Goal: Information Seeking & Learning: Learn about a topic

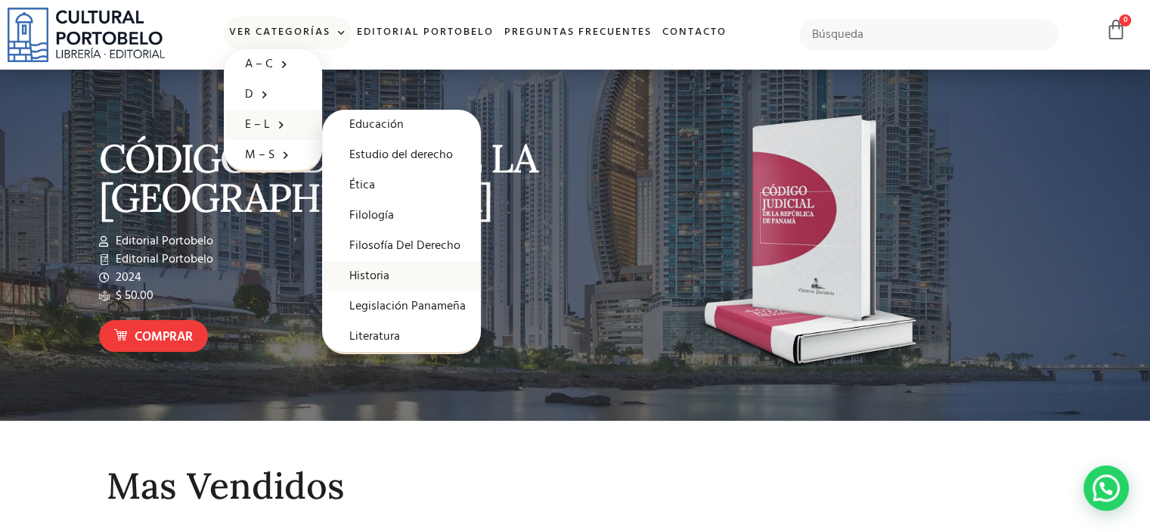
click at [373, 277] on link "Historia" at bounding box center [401, 276] width 159 height 30
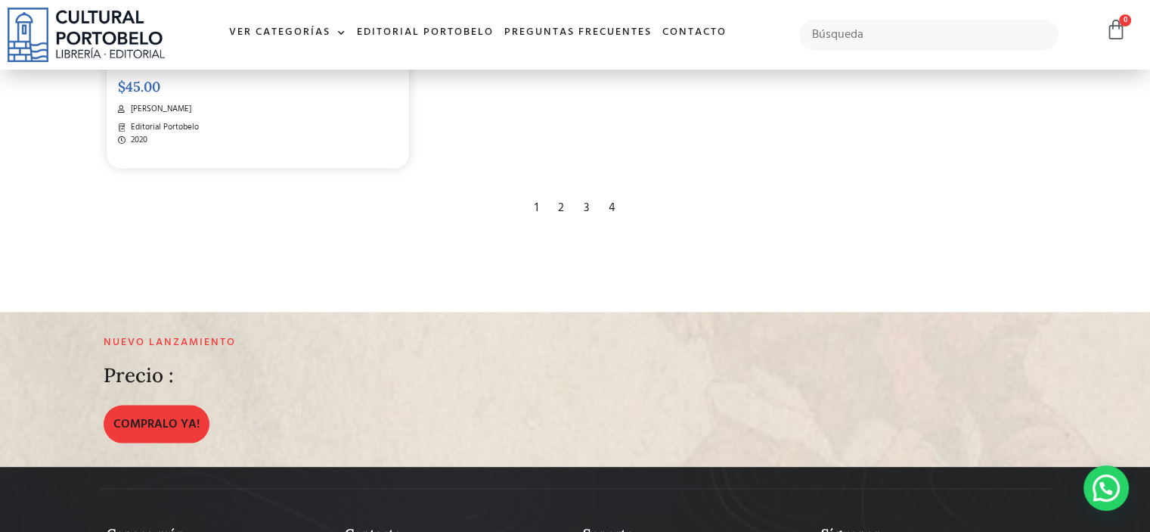
scroll to position [2697, 0]
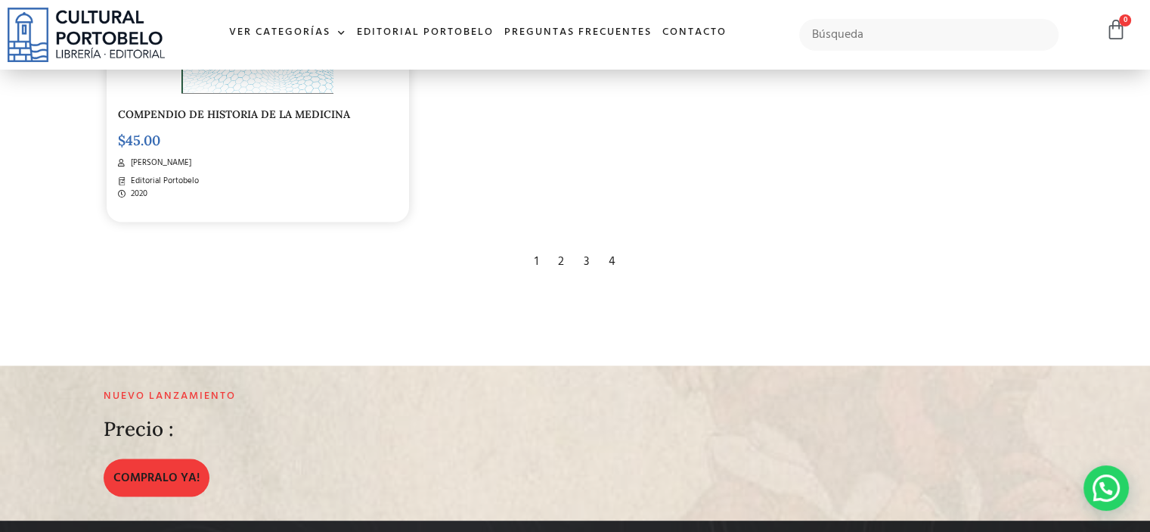
click at [563, 251] on div "2" at bounding box center [561, 260] width 21 height 33
click at [562, 248] on div "2" at bounding box center [561, 260] width 21 height 33
click at [562, 244] on div "2" at bounding box center [561, 260] width 21 height 33
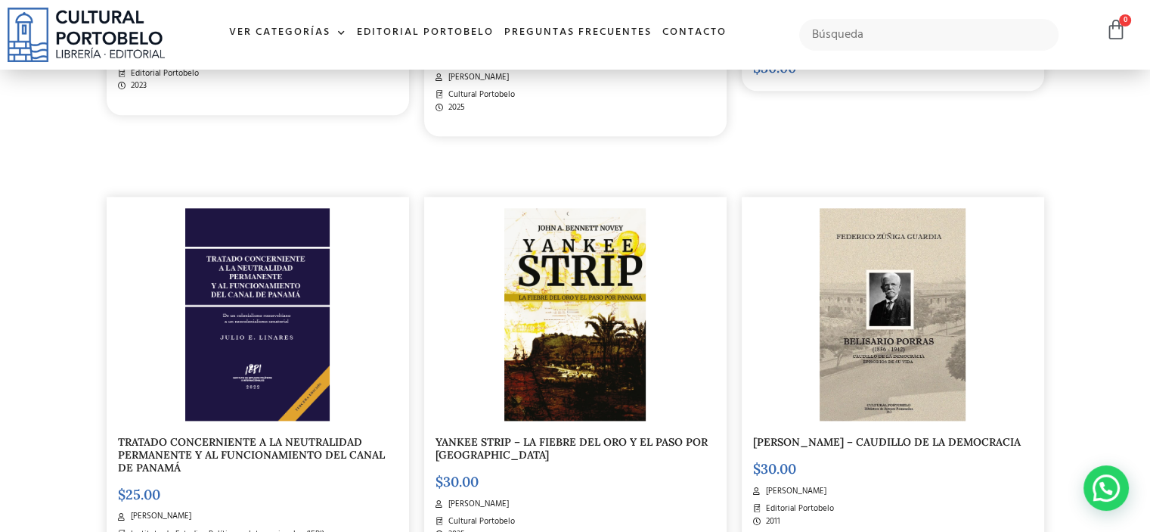
scroll to position [1939, 0]
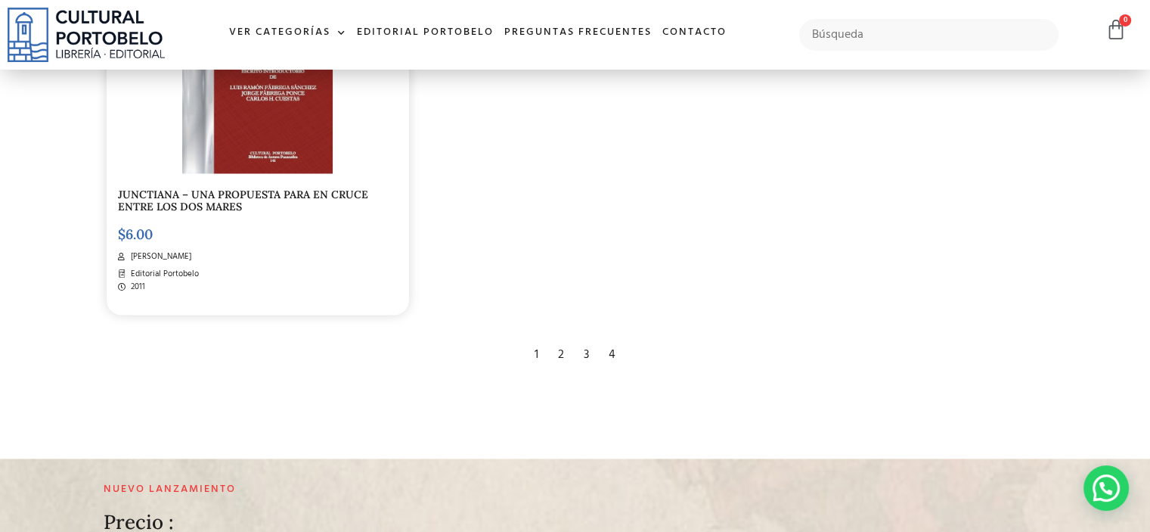
scroll to position [2608, 0]
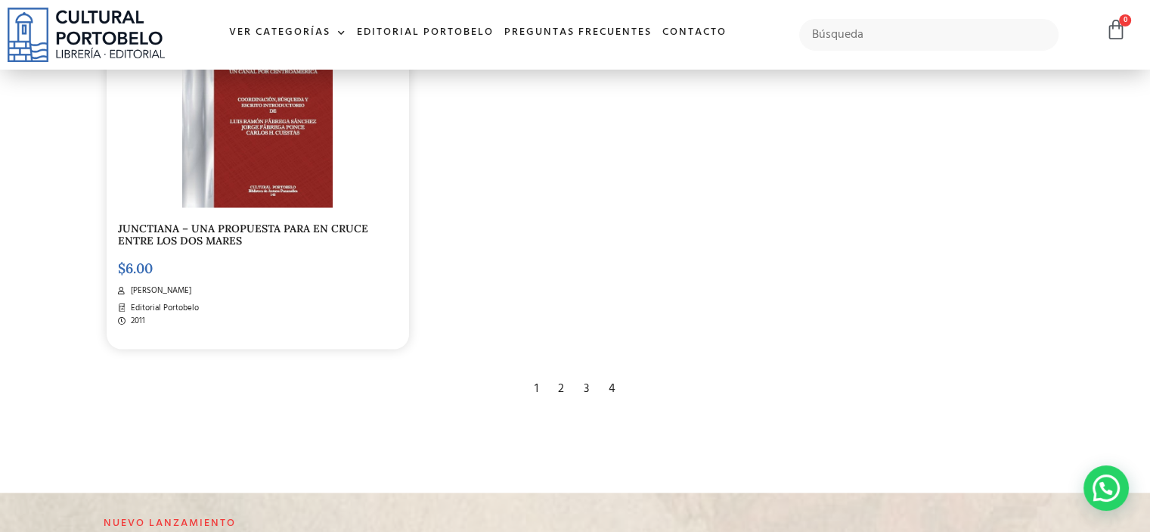
click at [589, 371] on div "3" at bounding box center [586, 387] width 20 height 33
click at [585, 377] on div "3" at bounding box center [586, 387] width 20 height 33
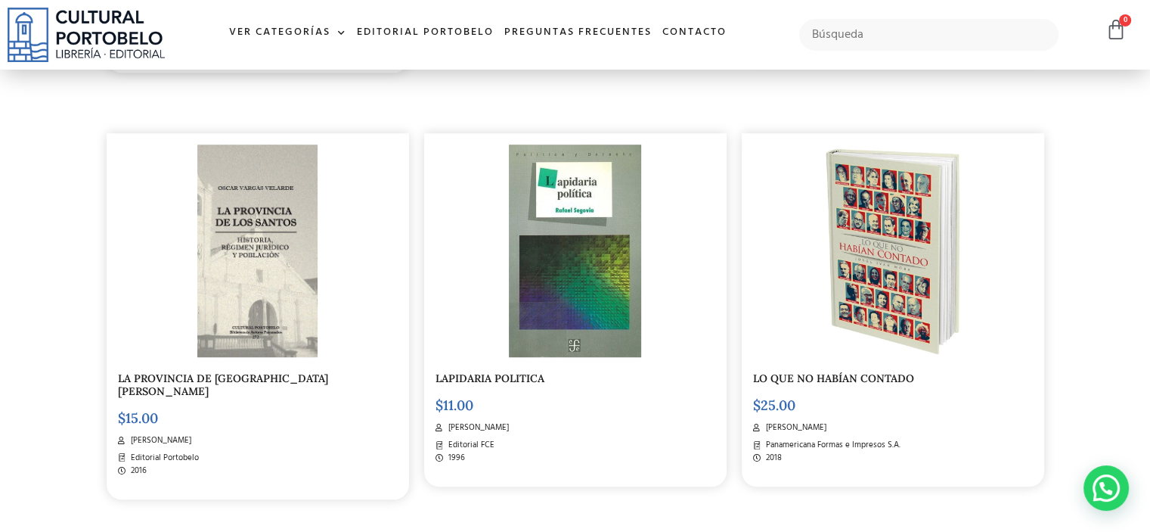
scroll to position [1186, 0]
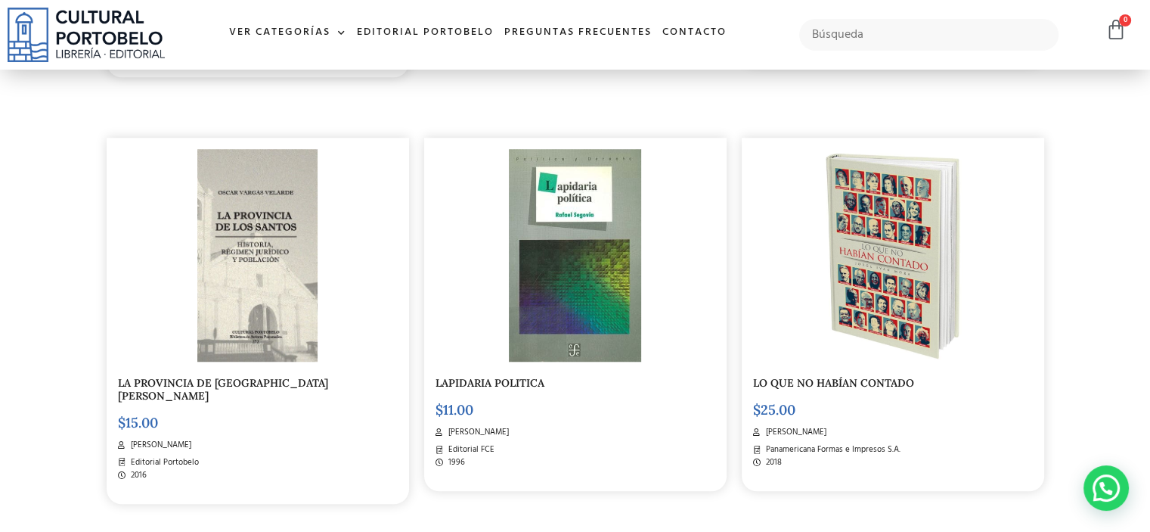
click at [920, 287] on img at bounding box center [892, 255] width 143 height 213
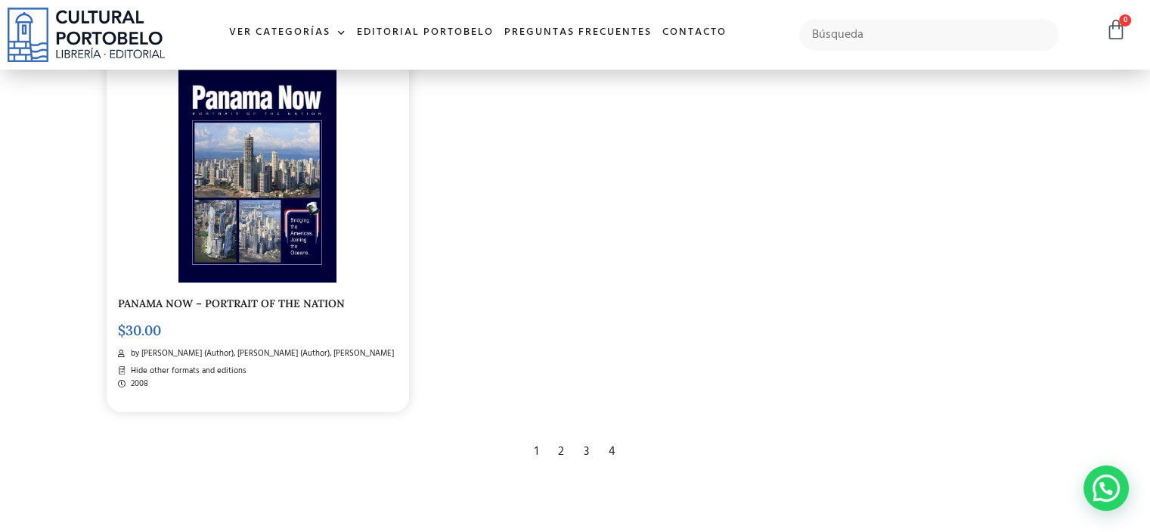
scroll to position [2528, 0]
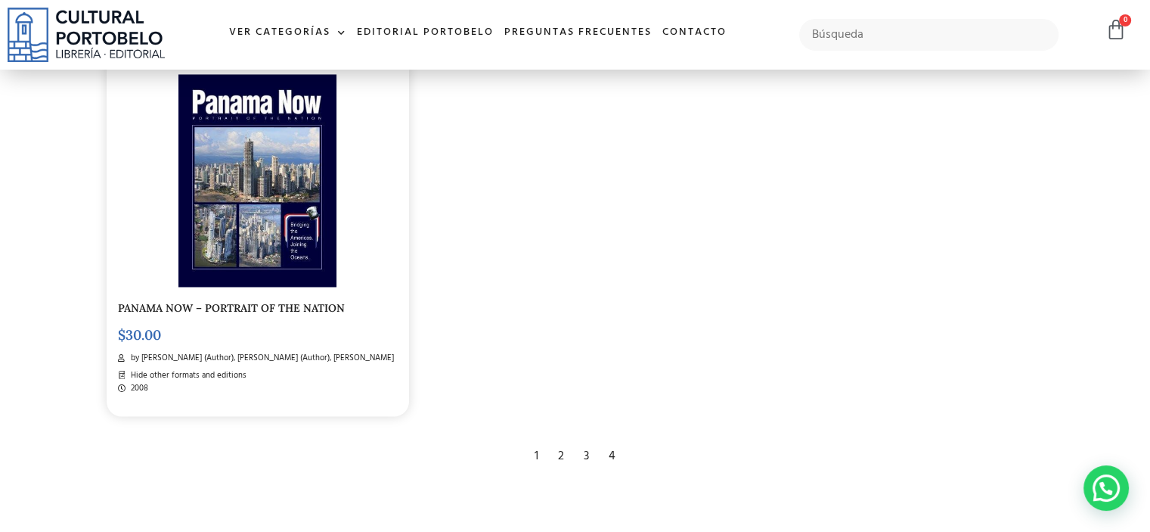
click at [613, 439] on div "4" at bounding box center [612, 455] width 22 height 33
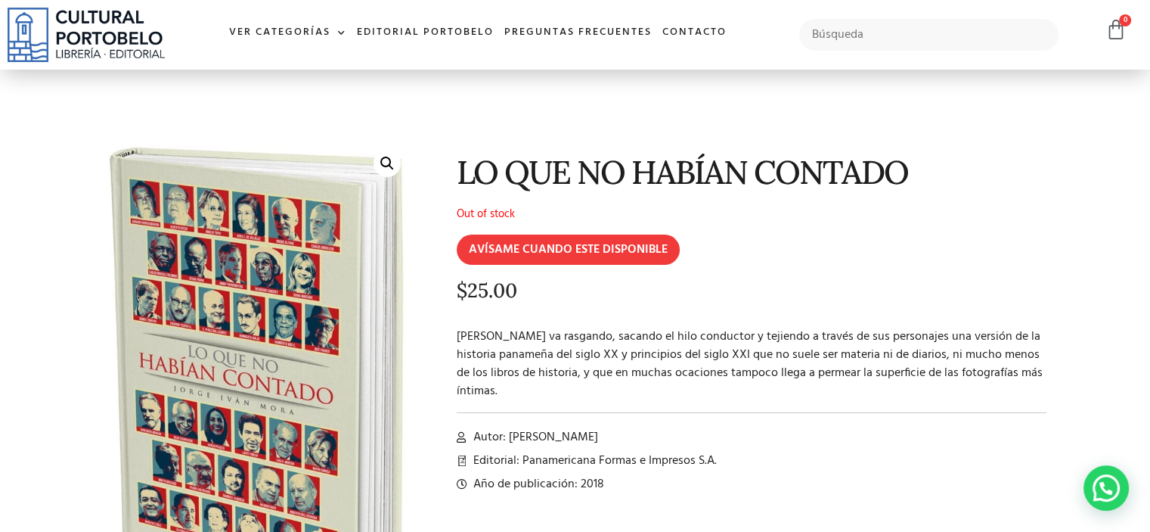
drag, startPoint x: 1148, startPoint y: 156, endPoint x: 1148, endPoint y: 178, distance: 21.9
click at [1148, 178] on section "🔍 LO QUE NO HABÍAN CONTADO Out of stock AVÍSAME CUANDO ESTE DISPONIBLE $ 25.00 …" at bounding box center [575, 371] width 1150 height 603
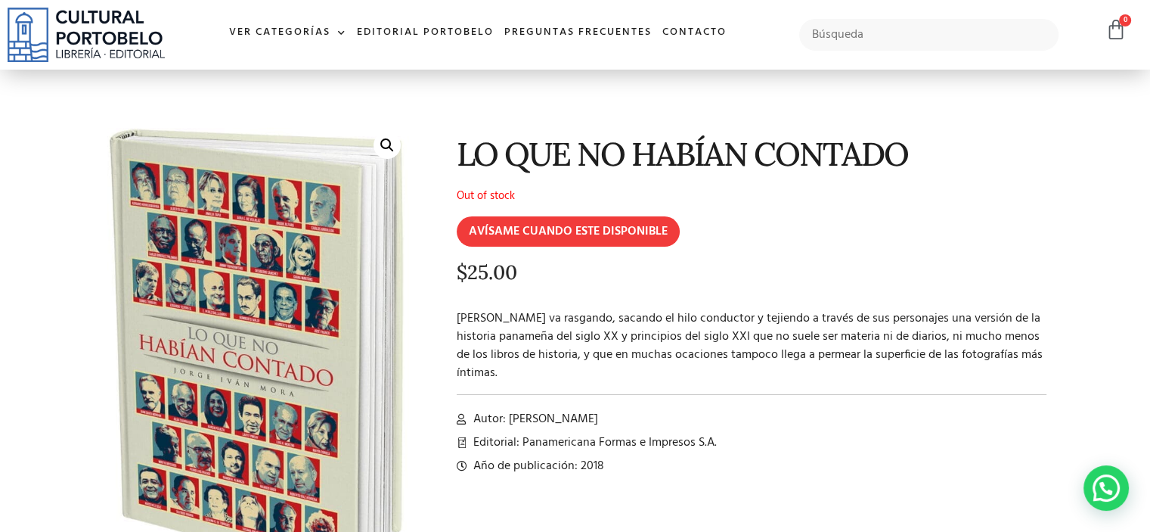
scroll to position [7, 0]
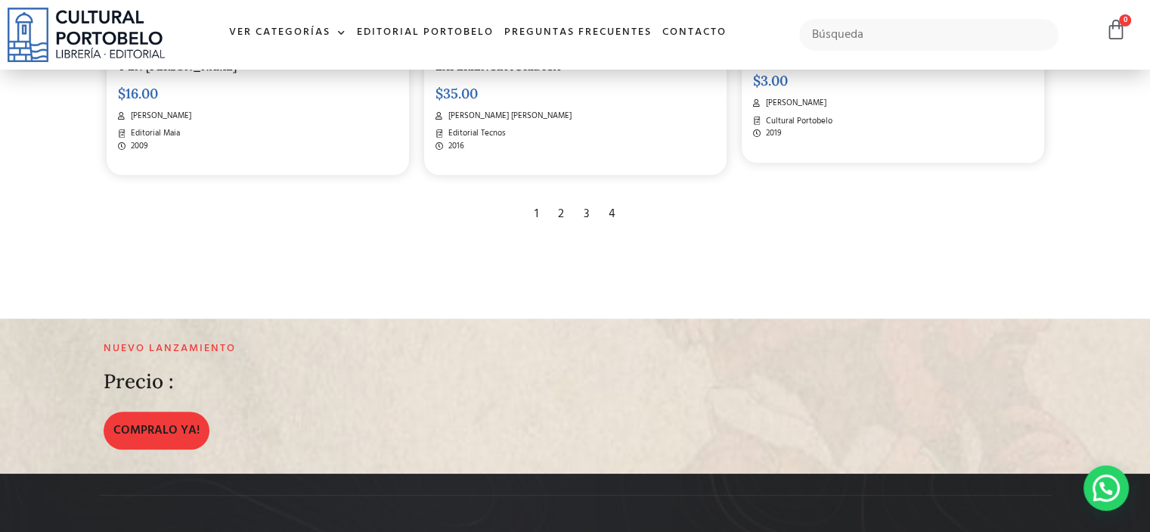
scroll to position [1482, 0]
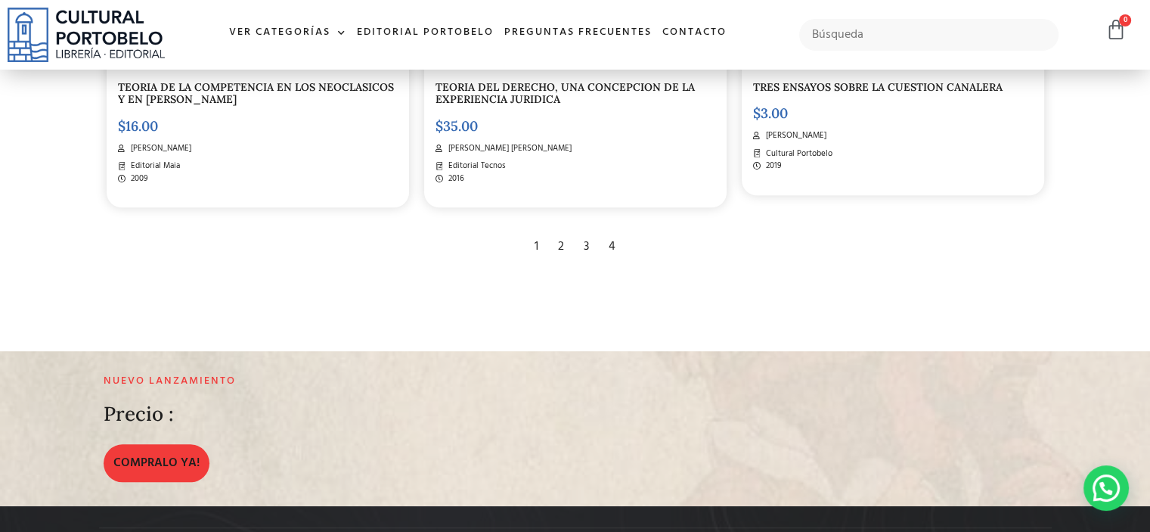
click at [538, 247] on div "1" at bounding box center [536, 246] width 19 height 33
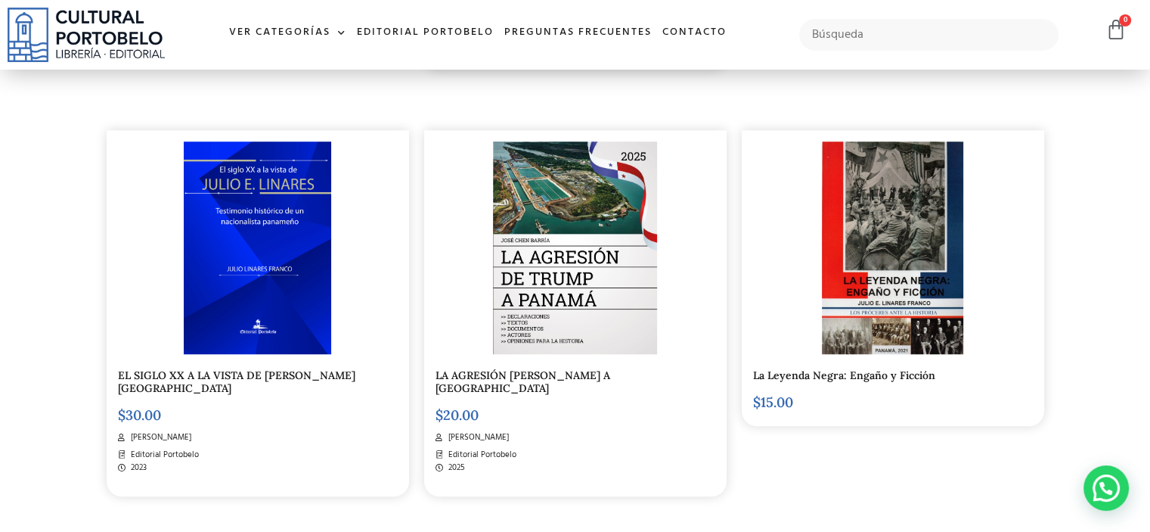
scroll to position [1148, 0]
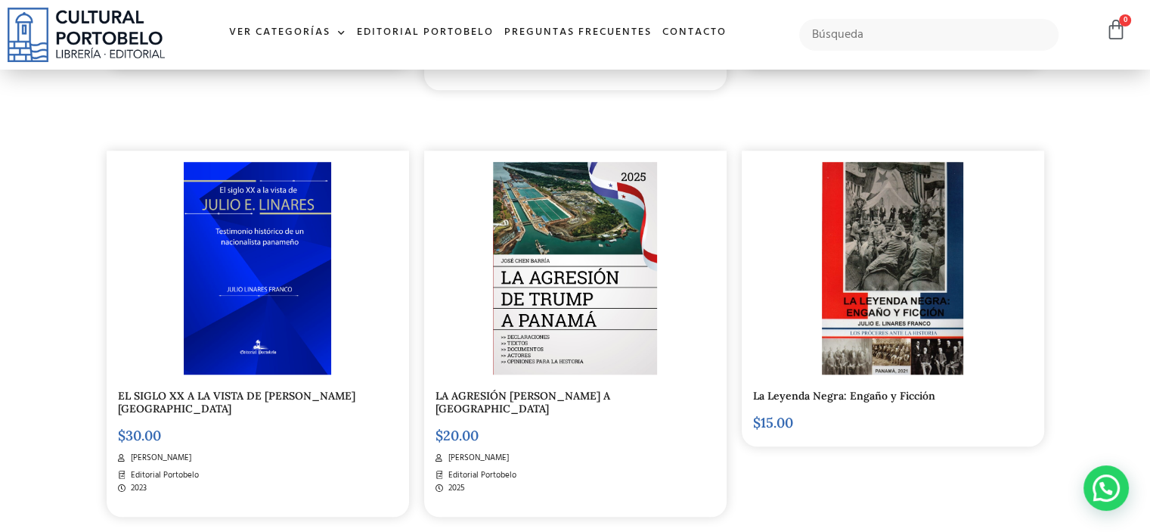
click at [306, 277] on img at bounding box center [257, 268] width 147 height 213
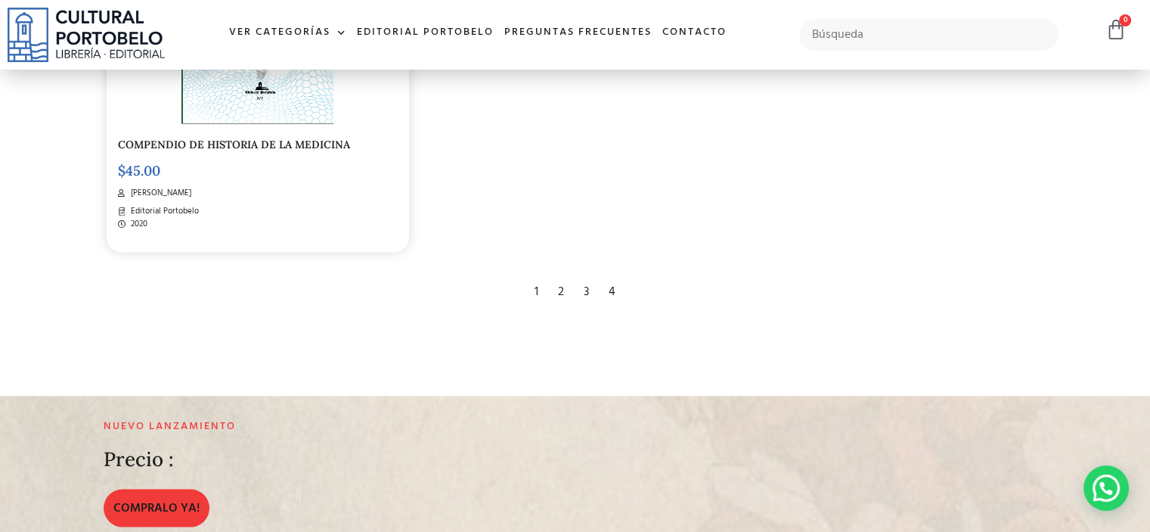
scroll to position [0, 0]
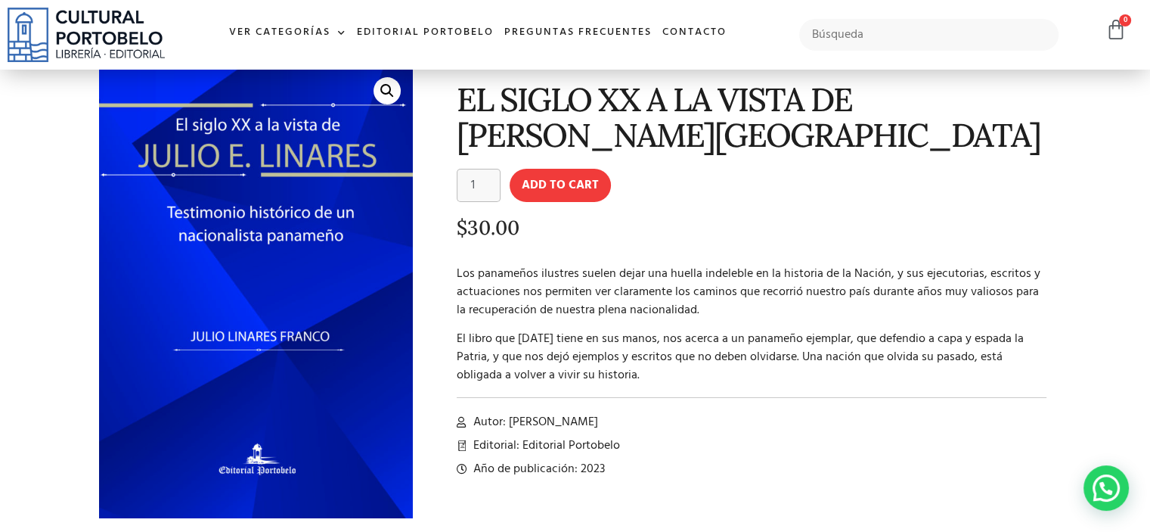
scroll to position [65, 0]
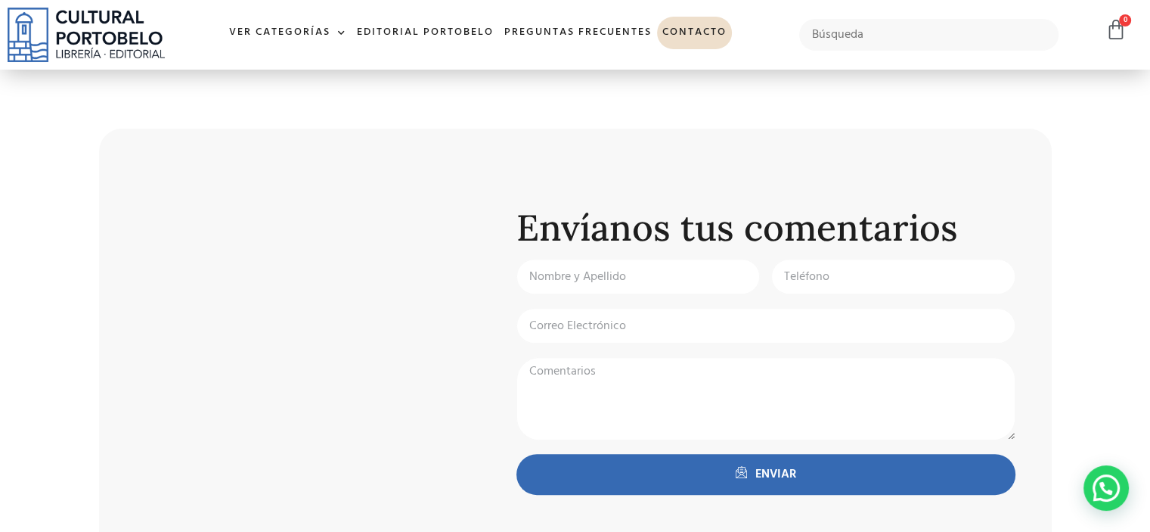
scroll to position [533, 0]
